Goal: Task Accomplishment & Management: Complete application form

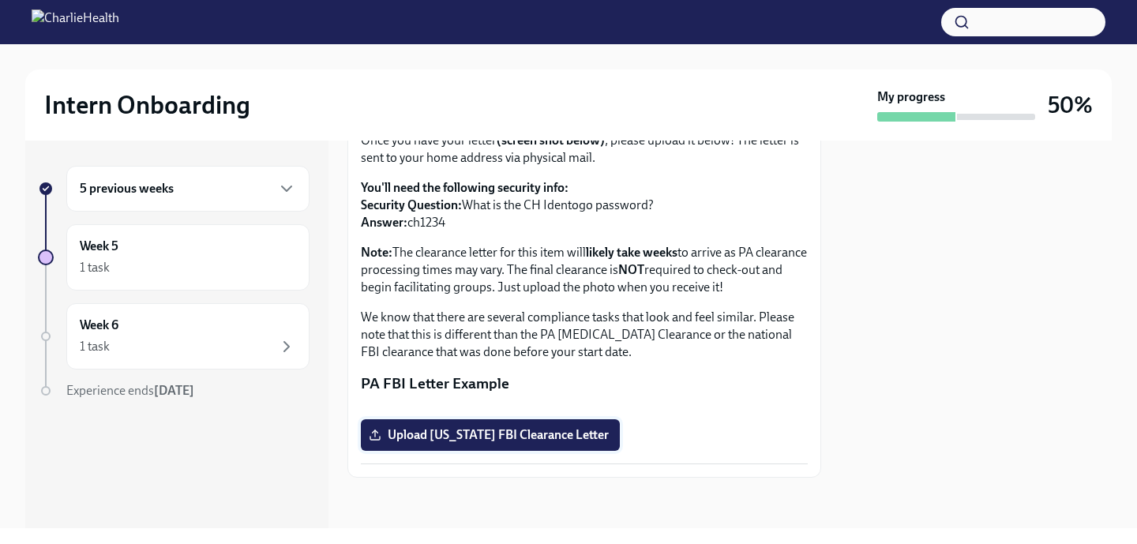
scroll to position [335, 0]
click at [580, 432] on span "Upload [US_STATE] FBI Clearance Letter" at bounding box center [490, 435] width 237 height 16
click at [0, 0] on input "Upload [US_STATE] FBI Clearance Letter" at bounding box center [0, 0] width 0 height 0
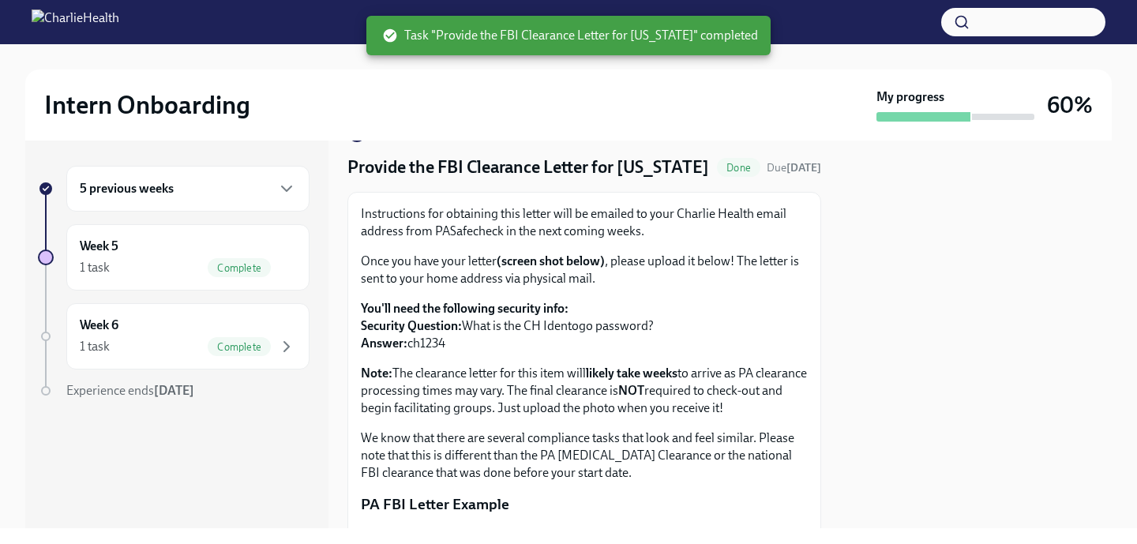
scroll to position [55, 0]
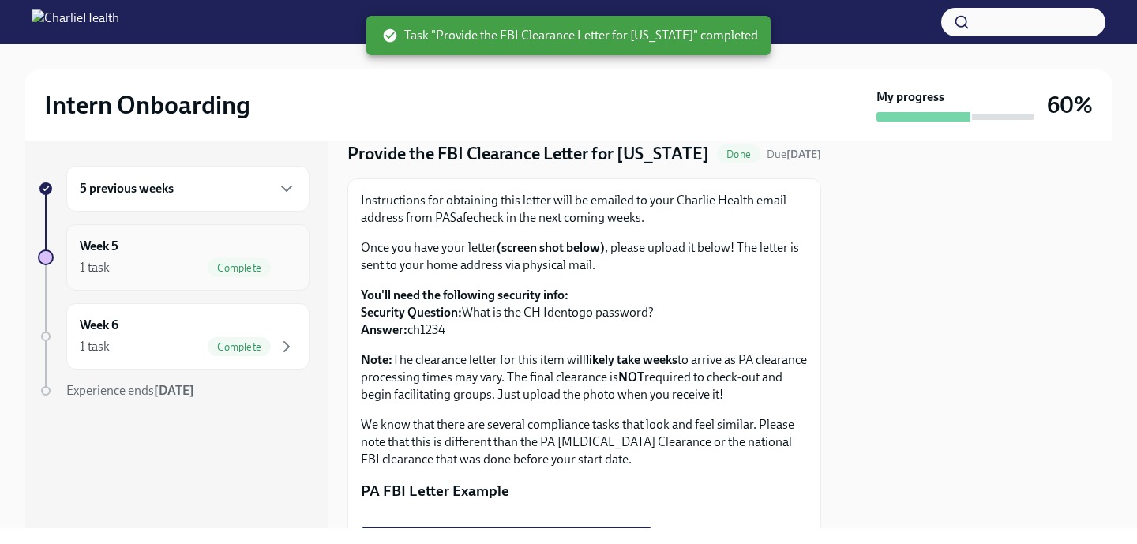
click at [138, 251] on div "Week 5 1 task Complete" at bounding box center [188, 257] width 216 height 39
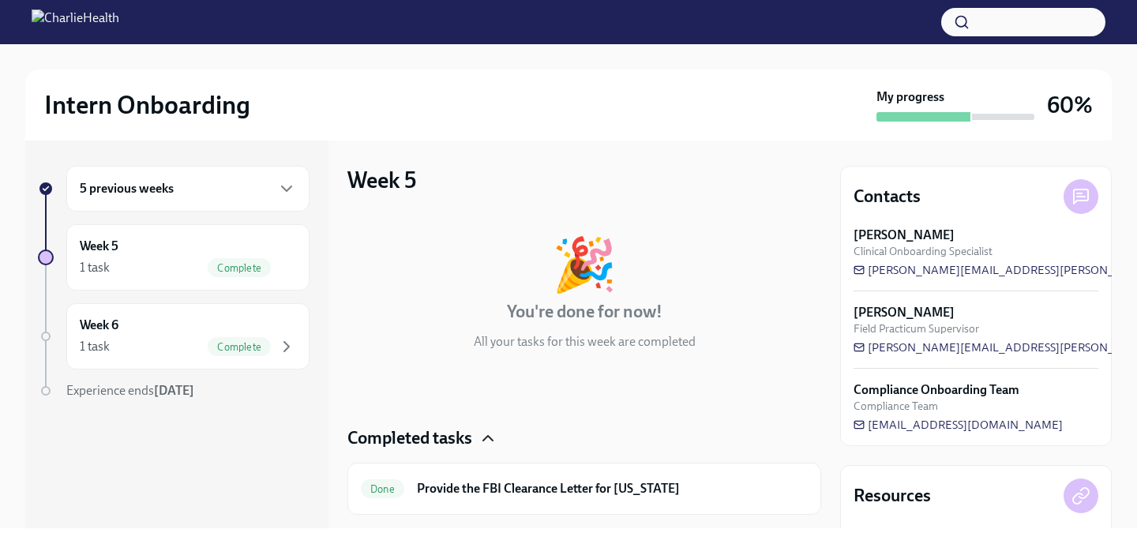
click at [491, 434] on icon "button" at bounding box center [487, 438] width 19 height 19
click at [193, 197] on div "5 previous weeks" at bounding box center [188, 188] width 216 height 19
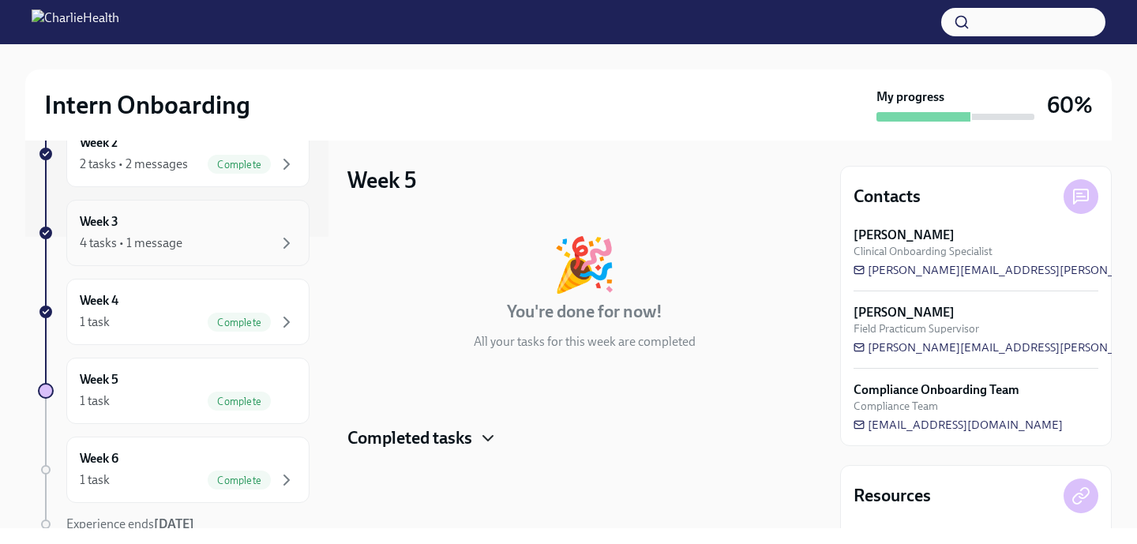
click at [186, 238] on div "4 tasks • 1 message" at bounding box center [188, 243] width 216 height 19
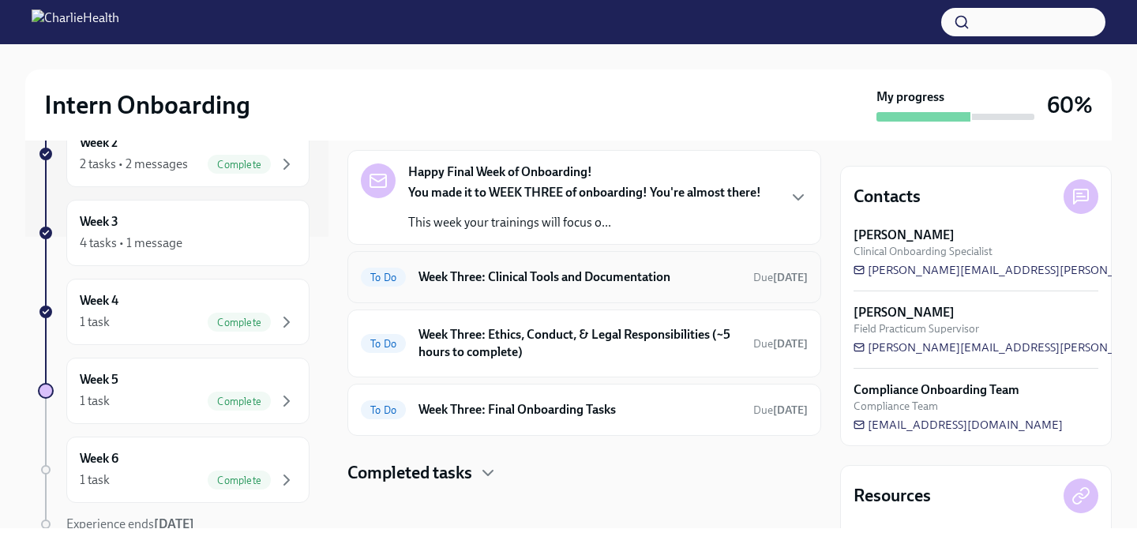
click at [512, 278] on h6 "Week Three: Clinical Tools and Documentation" at bounding box center [579, 276] width 322 height 17
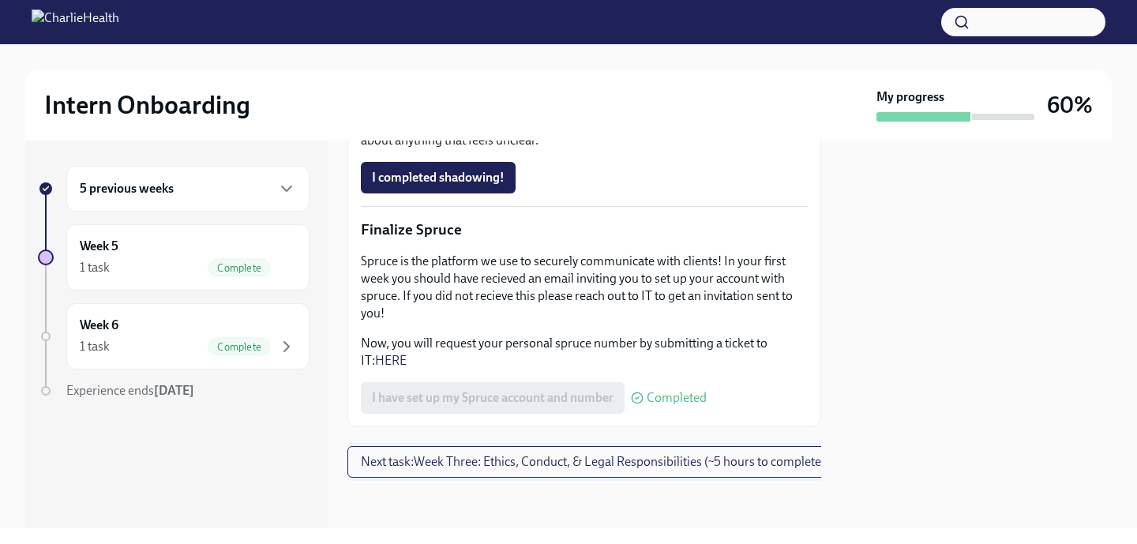
click at [602, 464] on span "Next task : Week Three: Ethics, Conduct, & Legal Responsibilities (~5 hours to …" at bounding box center [593, 462] width 464 height 16
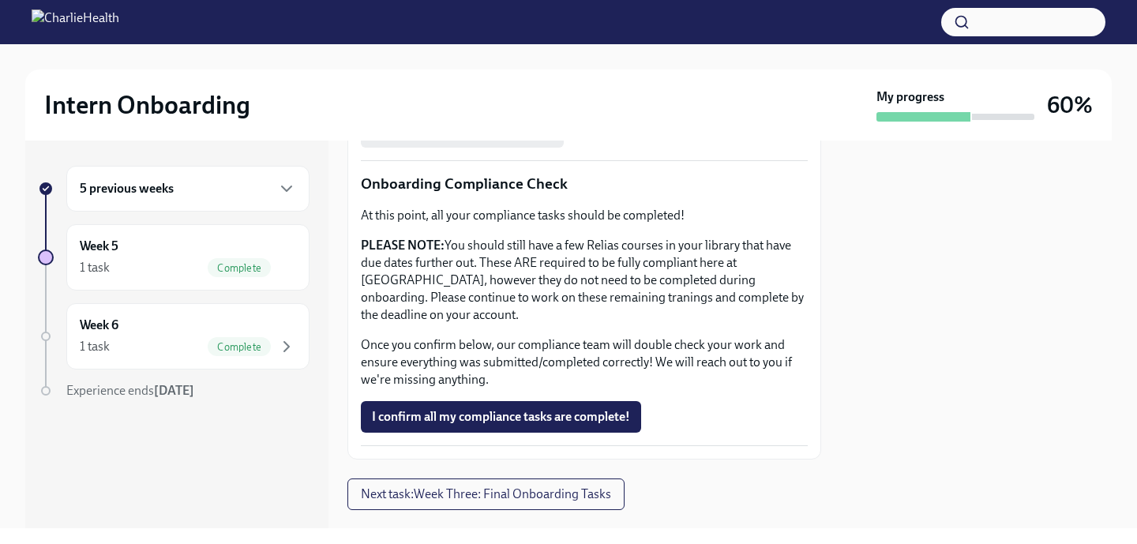
scroll to position [912, 0]
click at [548, 416] on span "I confirm all my compliance tasks are complete!" at bounding box center [501, 419] width 258 height 16
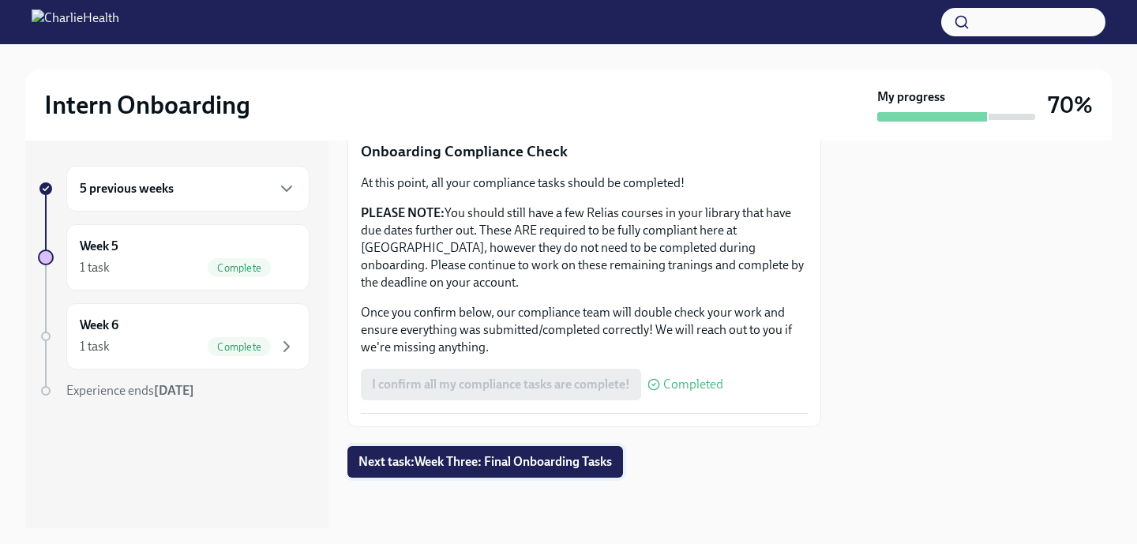
scroll to position [945, 0]
click at [526, 465] on span "Next task : Week Three: Final Onboarding Tasks" at bounding box center [484, 463] width 253 height 16
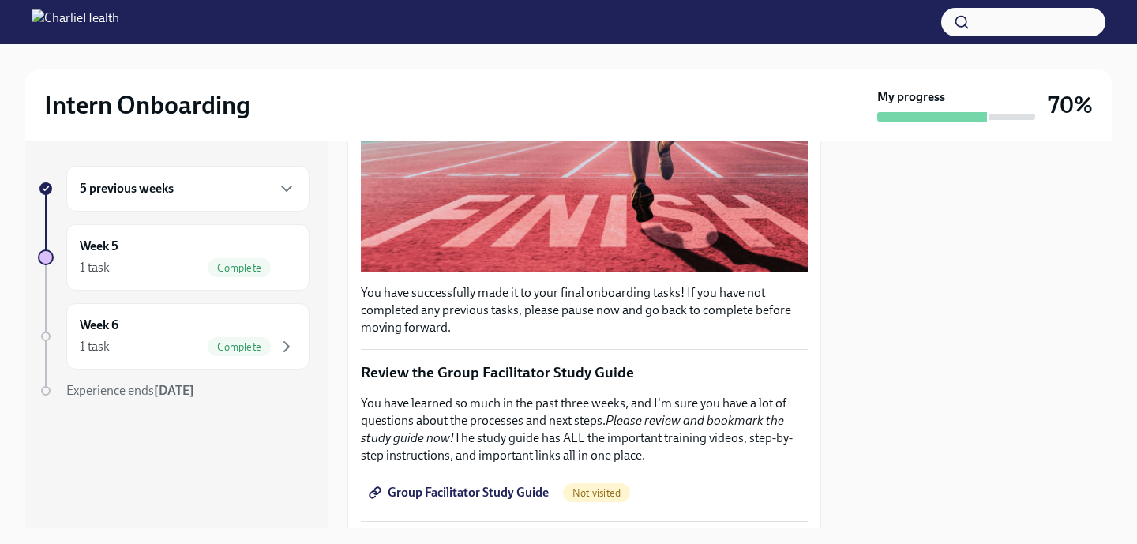
scroll to position [358, 0]
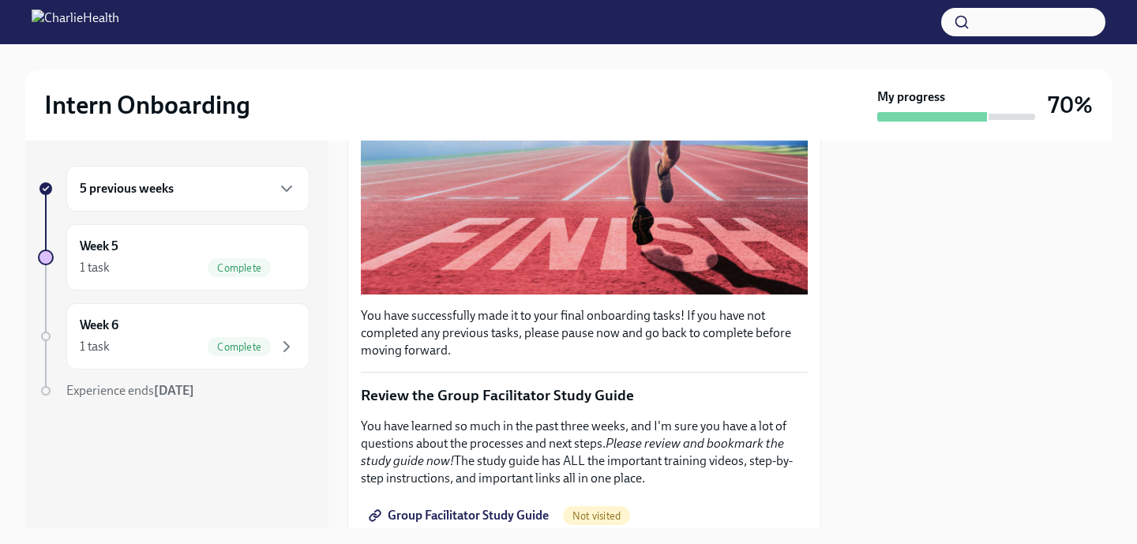
click at [509, 70] on div "Intern Onboarding My progress 70%" at bounding box center [568, 104] width 1086 height 71
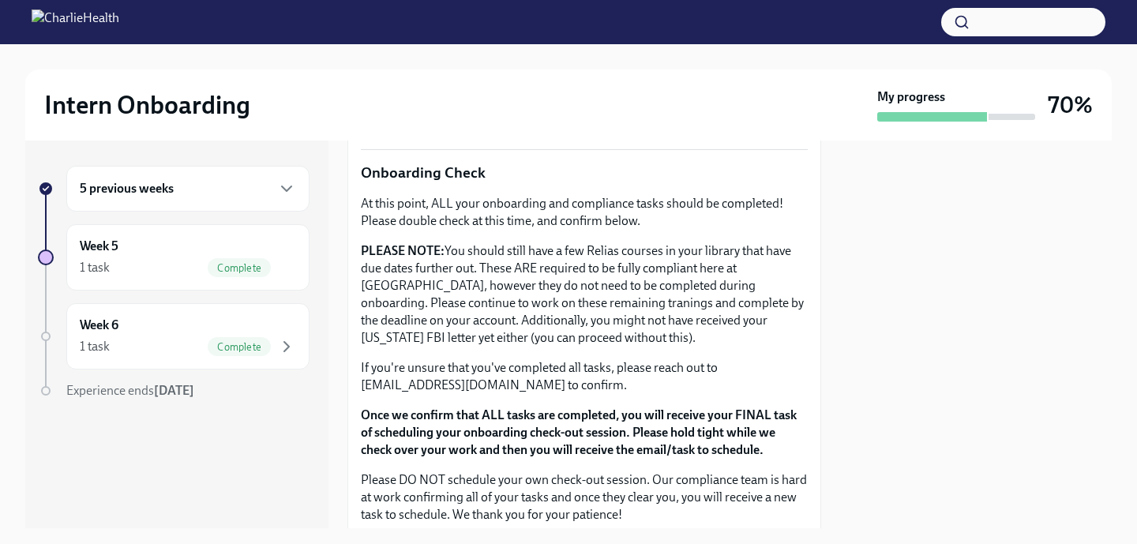
scroll to position [1041, 0]
